Goal: Task Accomplishment & Management: Use online tool/utility

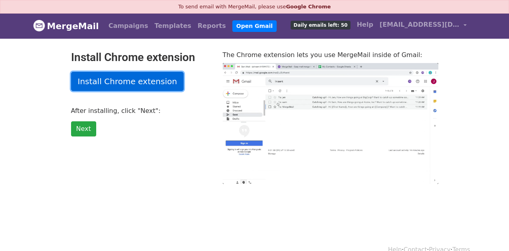
click at [151, 84] on link "Install Chrome extension" at bounding box center [127, 81] width 113 height 19
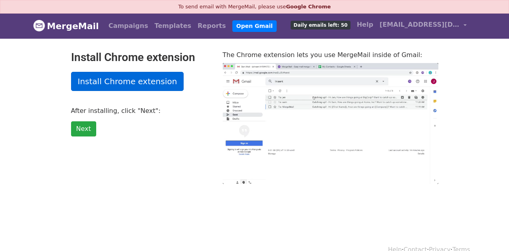
type input "93.91"
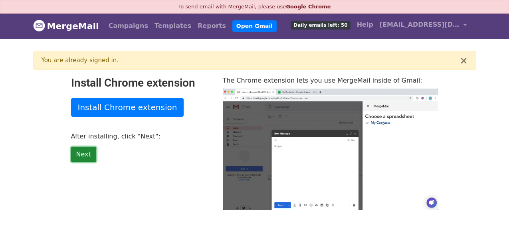
click at [89, 153] on link "Next" at bounding box center [83, 154] width 25 height 15
type input "17.92"
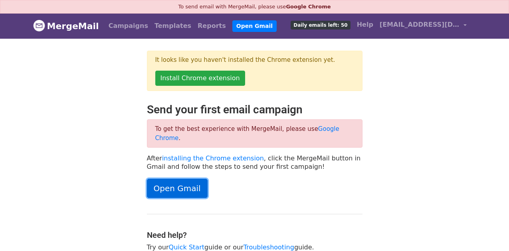
click at [178, 180] on link "Open Gmail" at bounding box center [177, 188] width 61 height 19
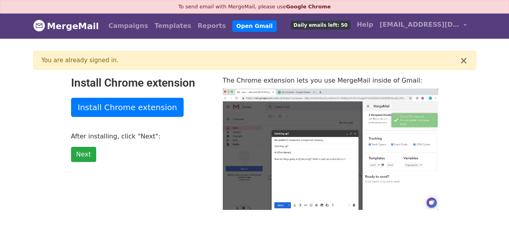
click at [37, 27] on img at bounding box center [39, 26] width 12 height 12
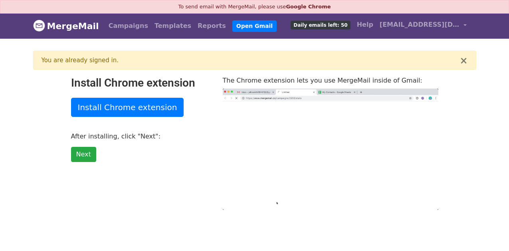
type input "51.67"
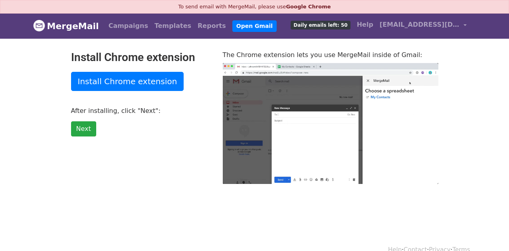
click at [37, 27] on img at bounding box center [39, 26] width 12 height 12
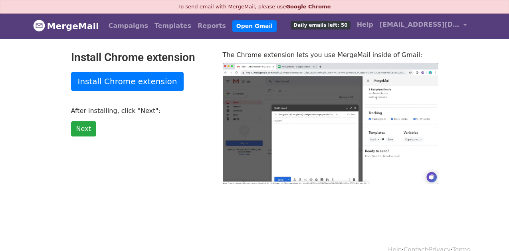
click at [37, 27] on img at bounding box center [39, 26] width 12 height 12
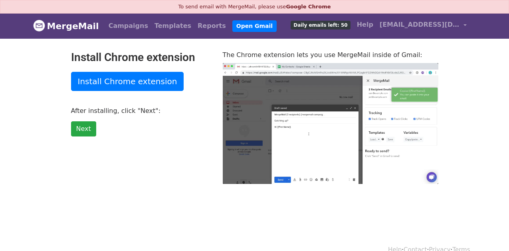
click at [37, 27] on img at bounding box center [39, 26] width 12 height 12
type input "11.05"
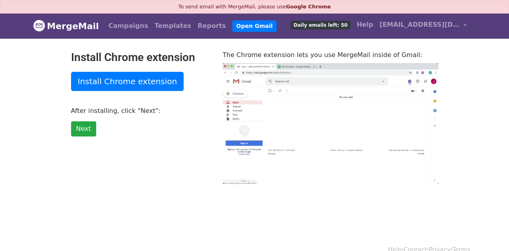
type input "2.69"
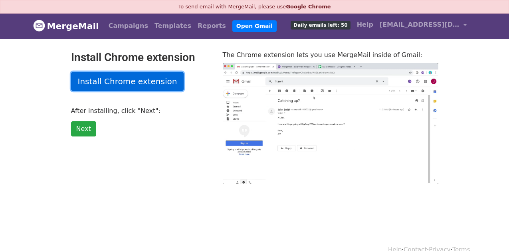
click at [131, 81] on link "Install Chrome extension" at bounding box center [127, 81] width 113 height 19
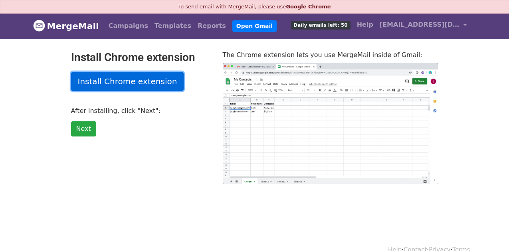
type input "55.99"
